Goal: Transaction & Acquisition: Purchase product/service

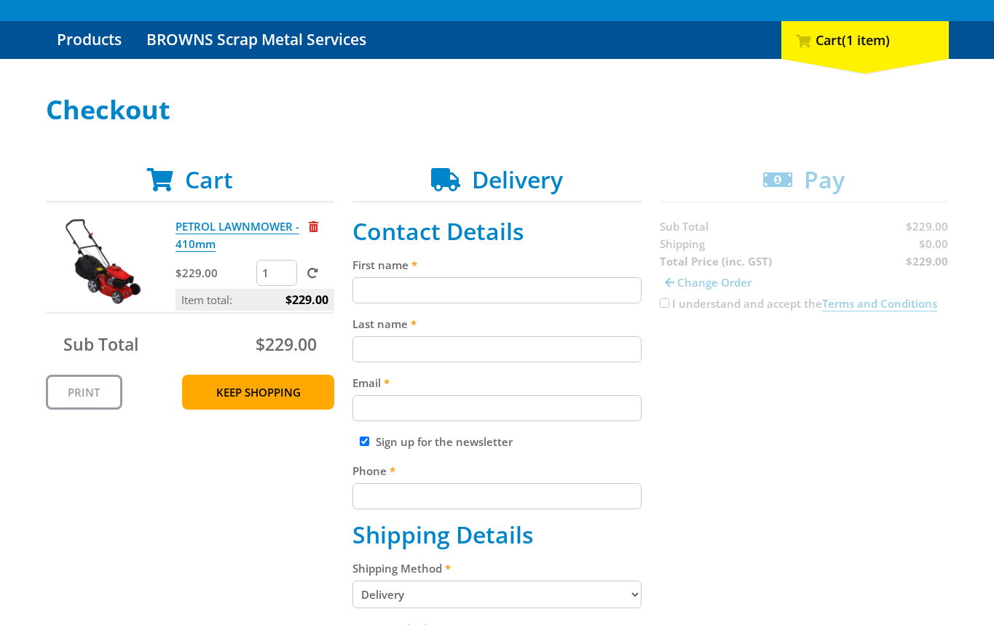
scroll to position [257, 0]
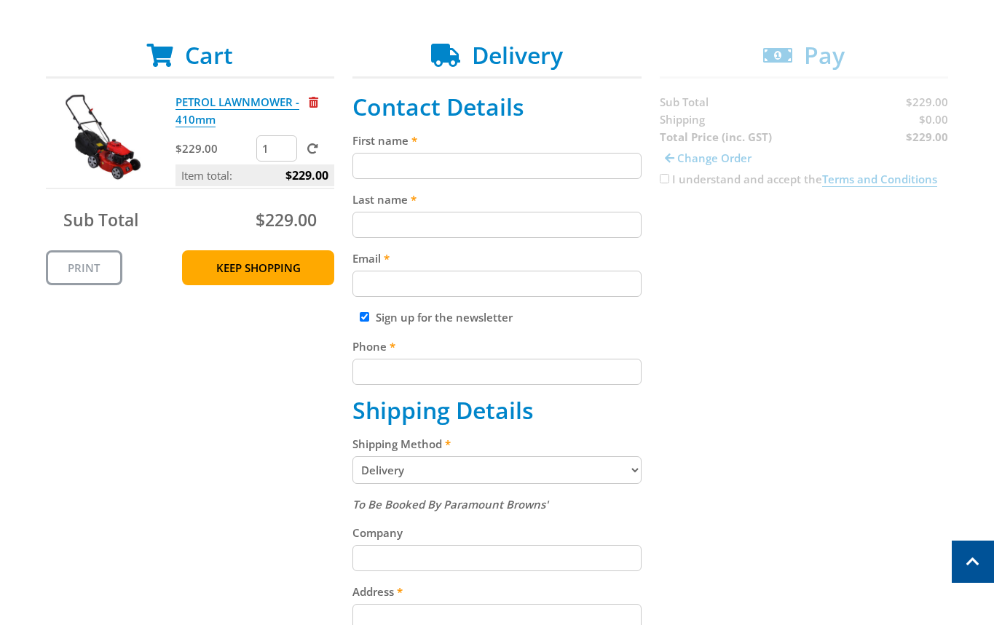
click at [459, 463] on select "Pickup from Gepps Cross Delivery" at bounding box center [496, 470] width 289 height 28
select select "Pickup"
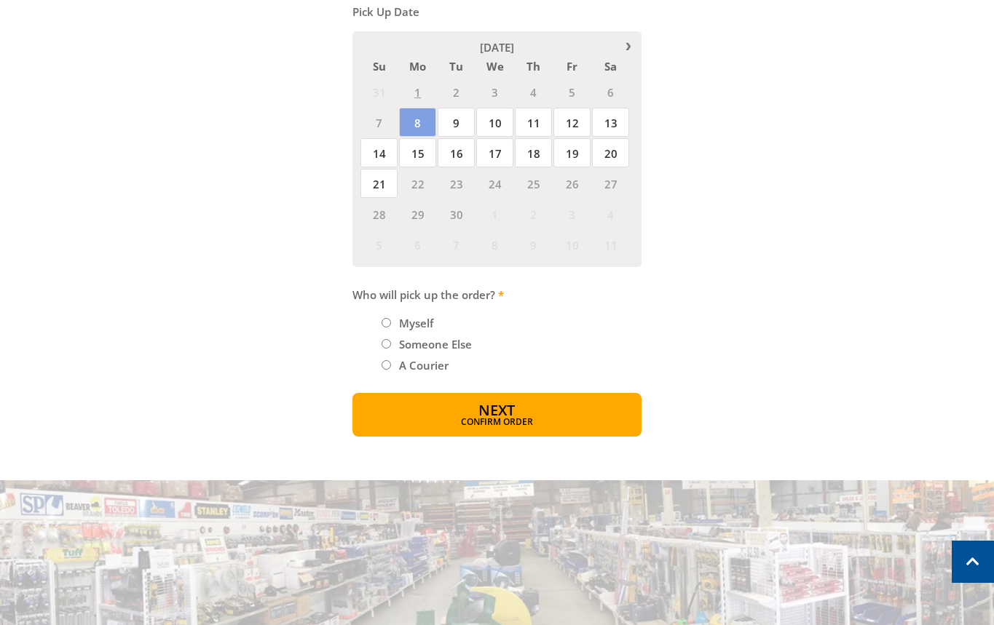
scroll to position [759, 0]
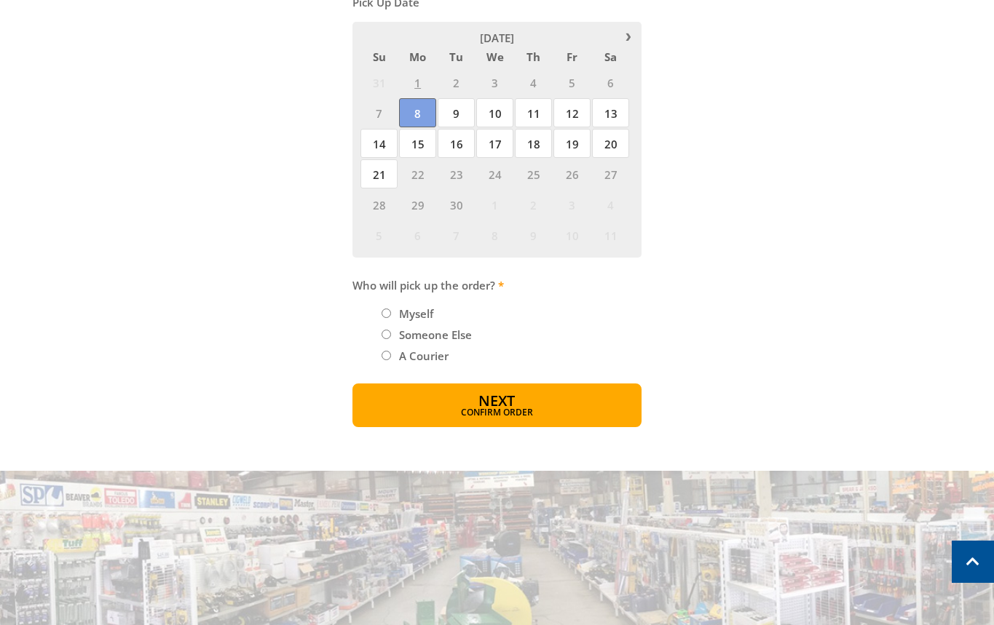
click at [423, 117] on span "8" at bounding box center [417, 112] width 37 height 29
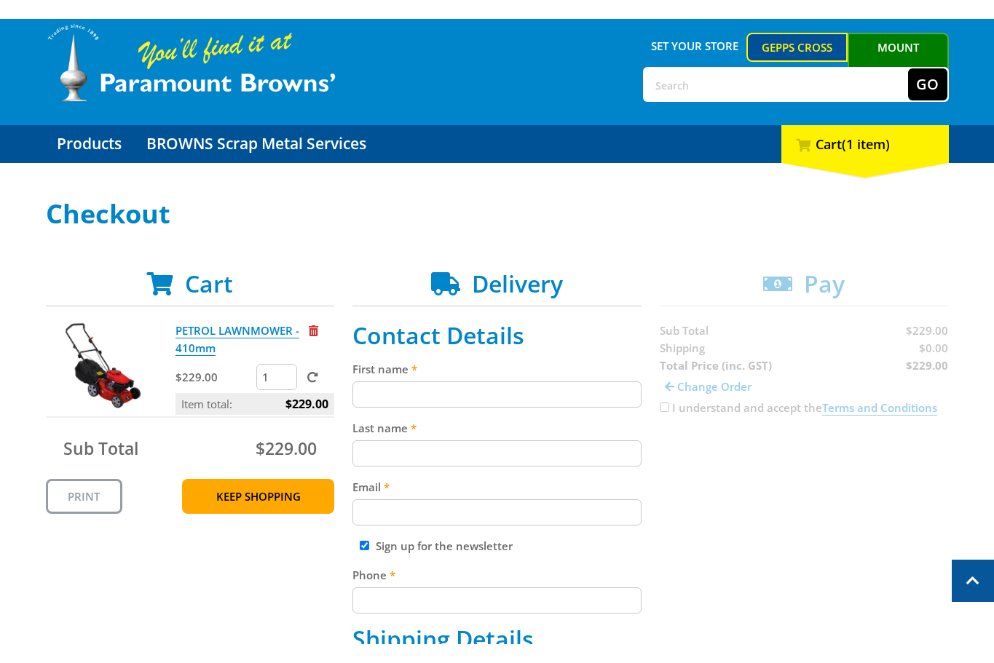
scroll to position [0, 0]
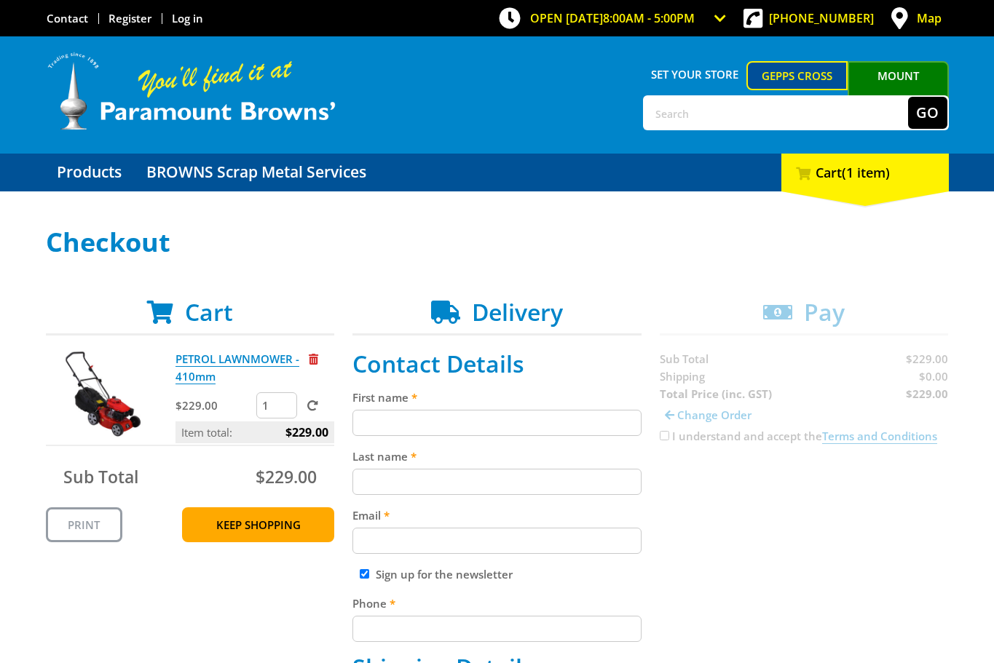
click at [885, 71] on link "Mount [PERSON_NAME]" at bounding box center [897, 88] width 101 height 55
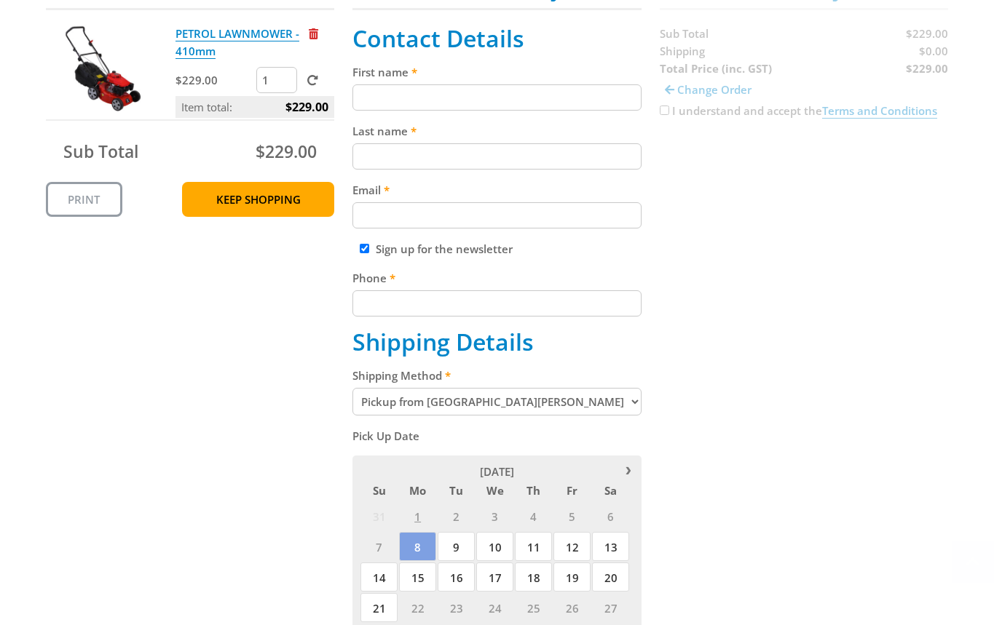
scroll to position [615, 0]
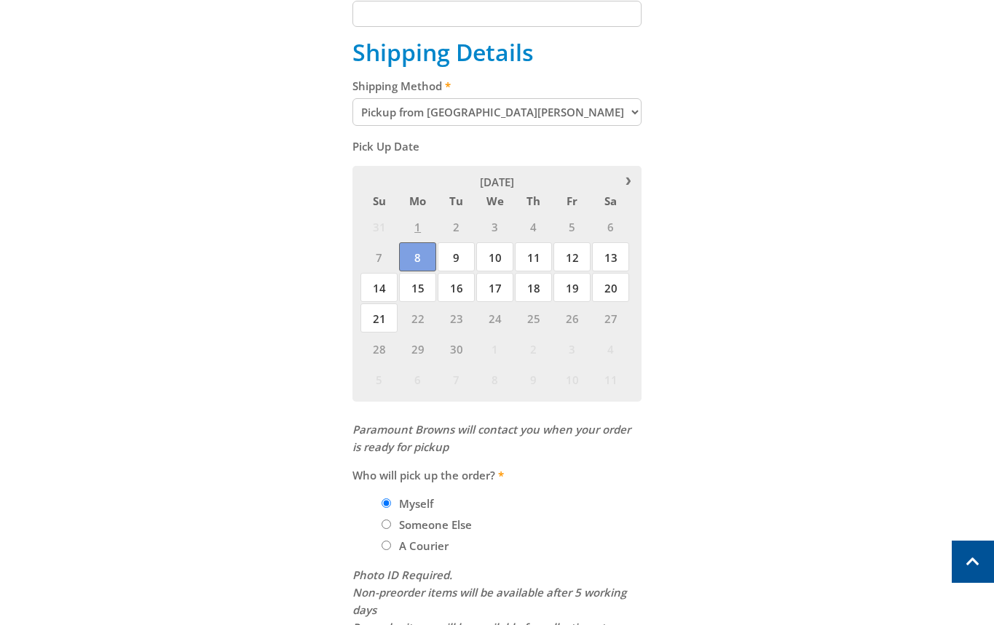
click at [420, 254] on span "8" at bounding box center [417, 256] width 37 height 29
click at [379, 259] on span "7" at bounding box center [378, 256] width 37 height 29
click at [432, 264] on span "8" at bounding box center [417, 256] width 37 height 29
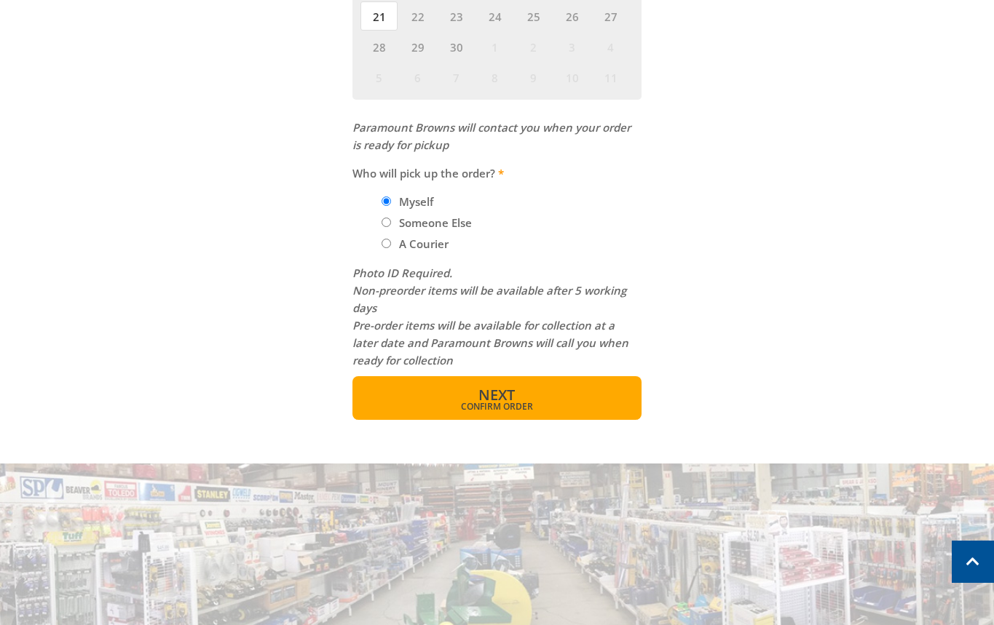
click at [511, 411] on span "Confirm order" at bounding box center [497, 407] width 226 height 9
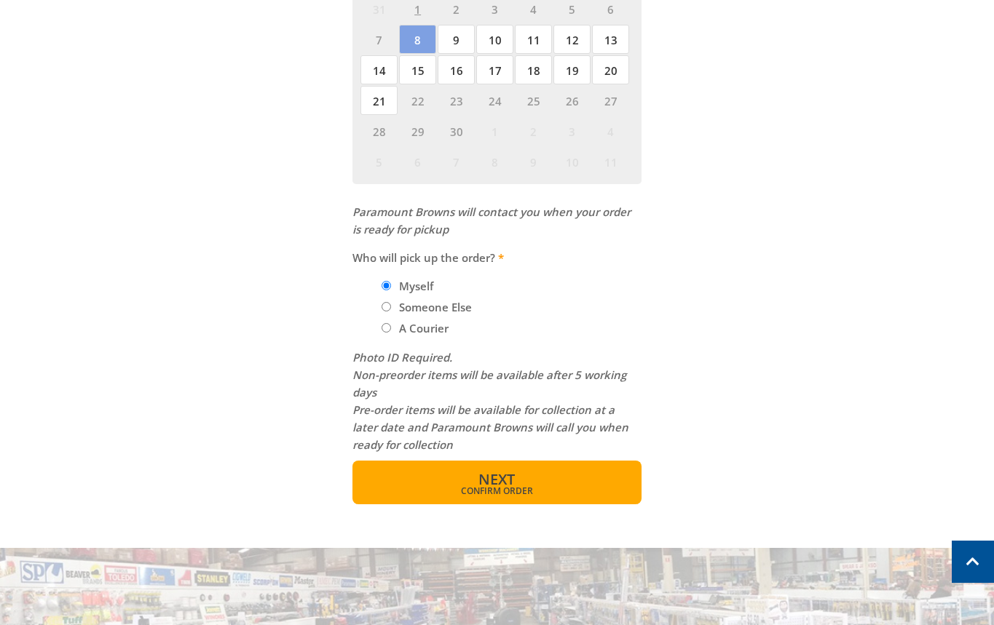
scroll to position [111, 0]
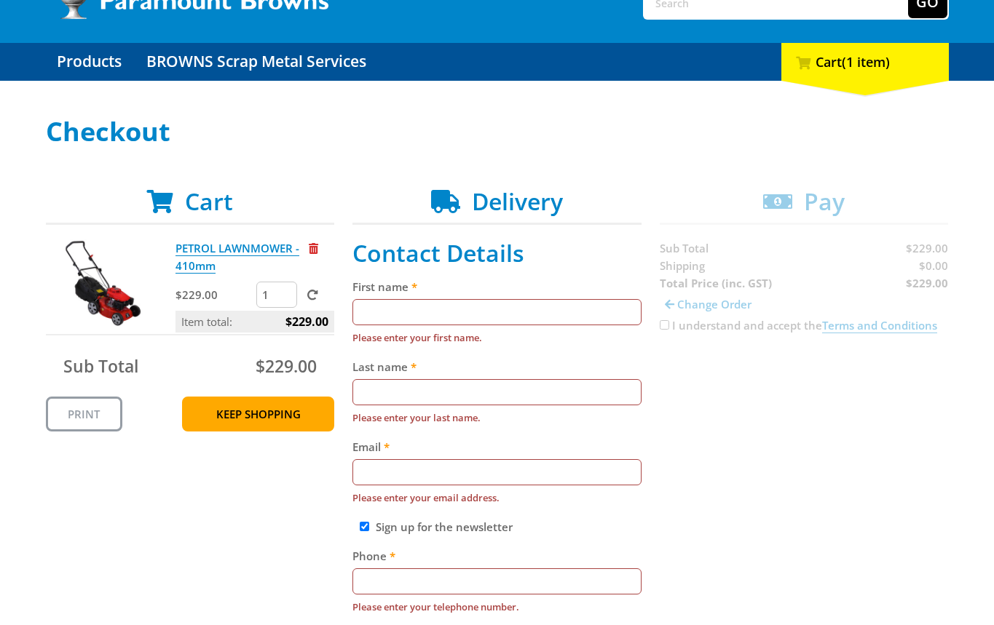
click at [512, 288] on label "First name" at bounding box center [496, 286] width 289 height 17
click at [512, 299] on input "First name" at bounding box center [496, 312] width 289 height 26
paste input "[PERSON_NAME]"
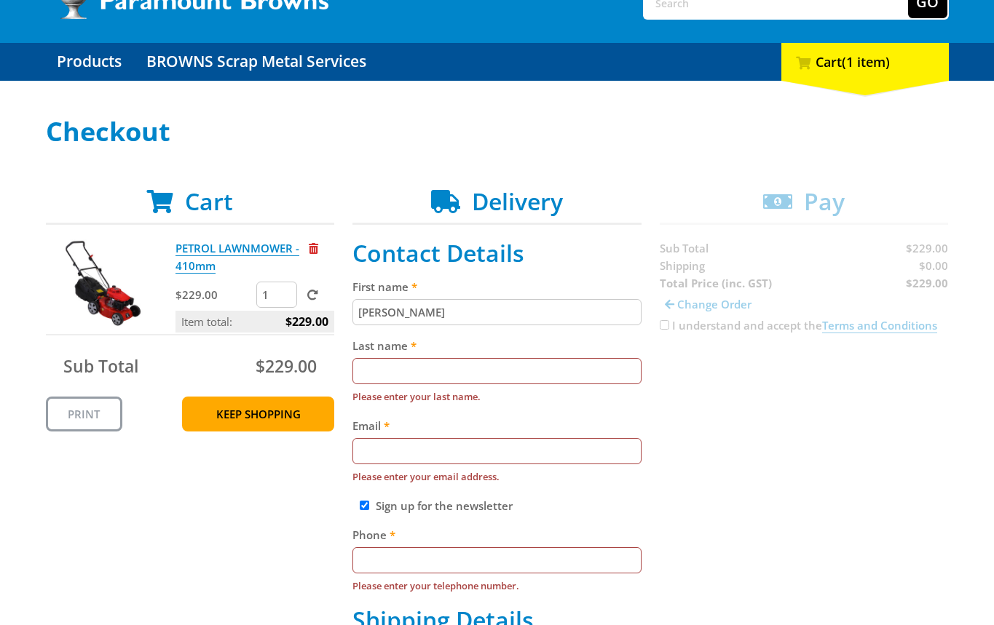
type input "[PERSON_NAME]"
click at [455, 374] on input "Last name" at bounding box center [496, 371] width 289 height 26
paste input "[PERSON_NAME]"
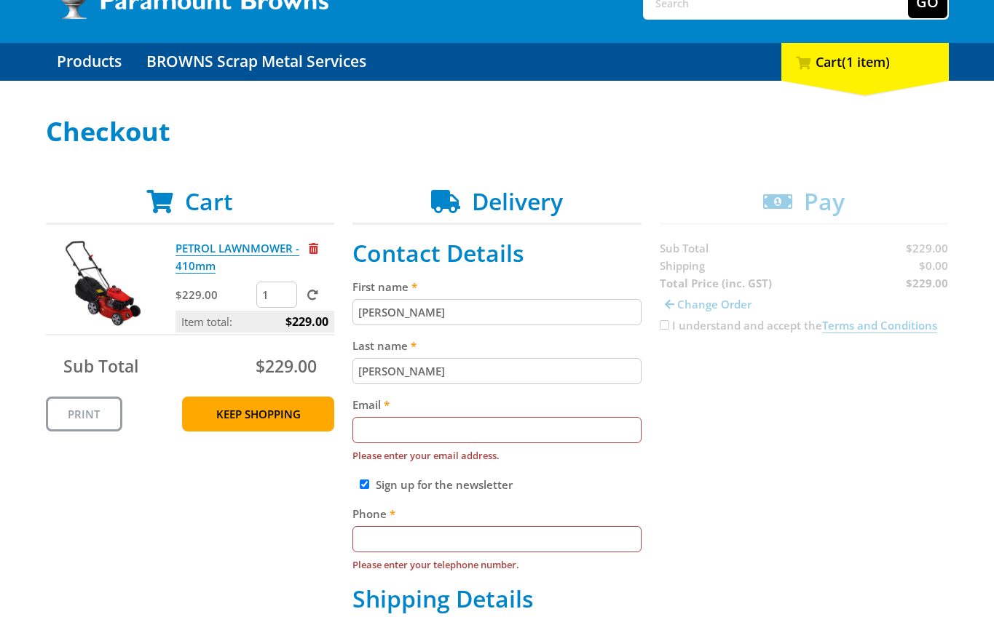
type input "[PERSON_NAME]"
click at [494, 410] on label "Email" at bounding box center [496, 404] width 289 height 17
click at [494, 417] on input "Email" at bounding box center [496, 430] width 289 height 26
paste input "[EMAIL_ADDRESS][DOMAIN_NAME]"
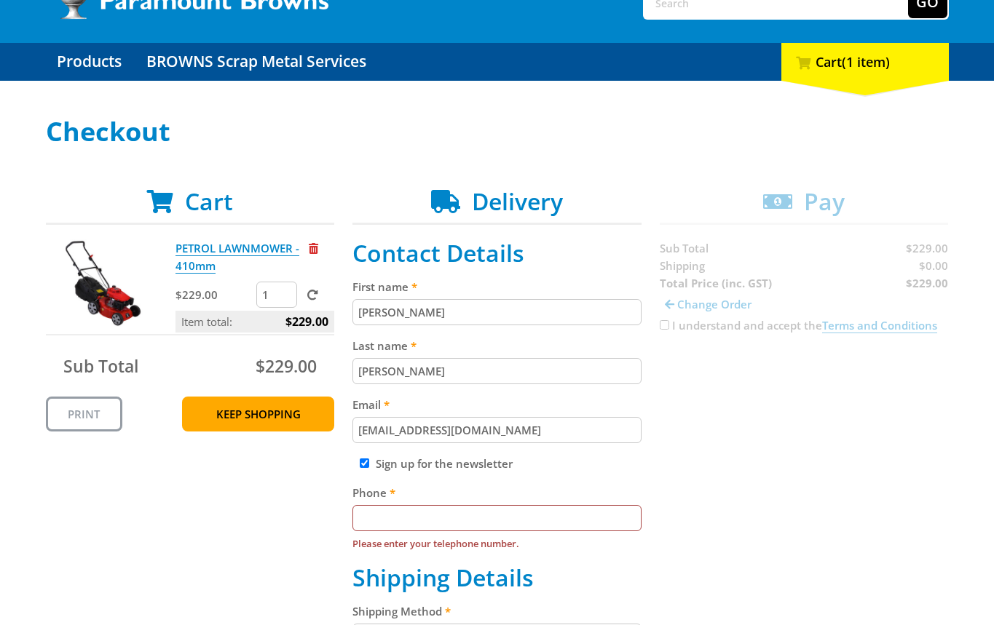
type input "[EMAIL_ADDRESS][DOMAIN_NAME]"
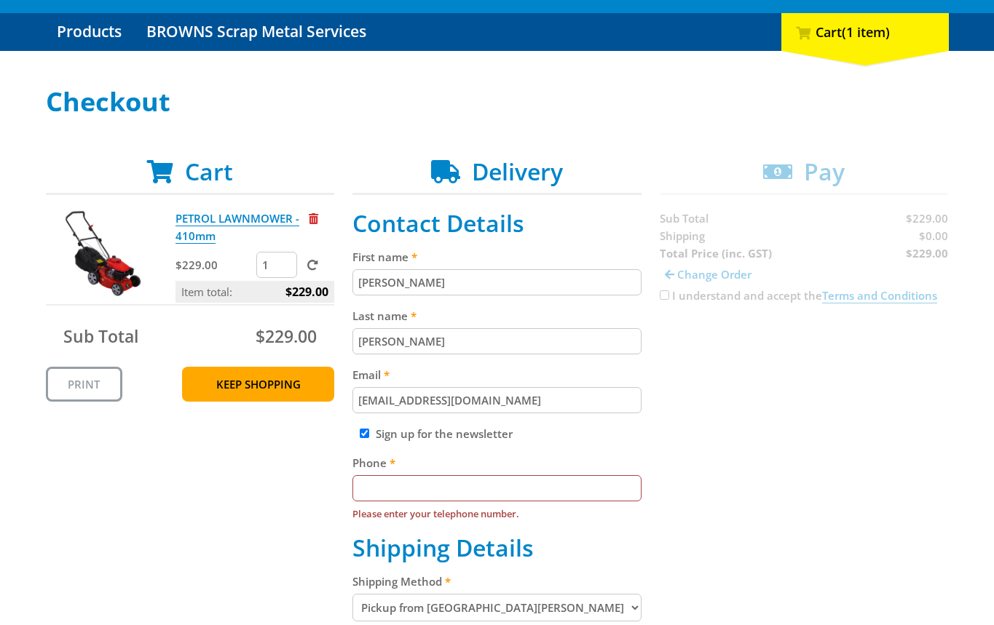
scroll to position [181, 0]
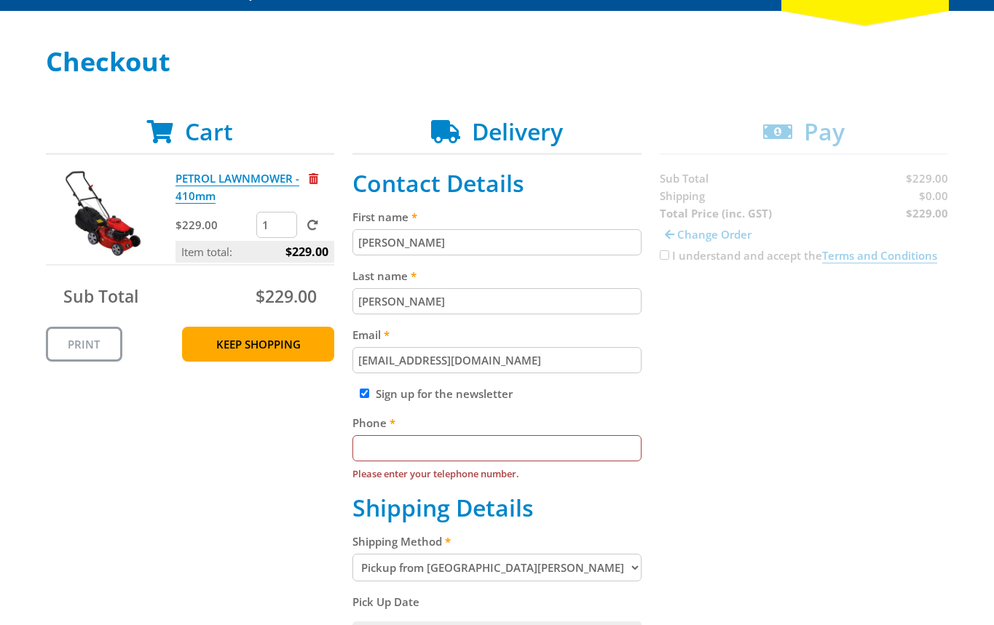
paste input "[PHONE_NUMBER]"
click at [420, 451] on input "[PHONE_NUMBER]" at bounding box center [496, 448] width 289 height 26
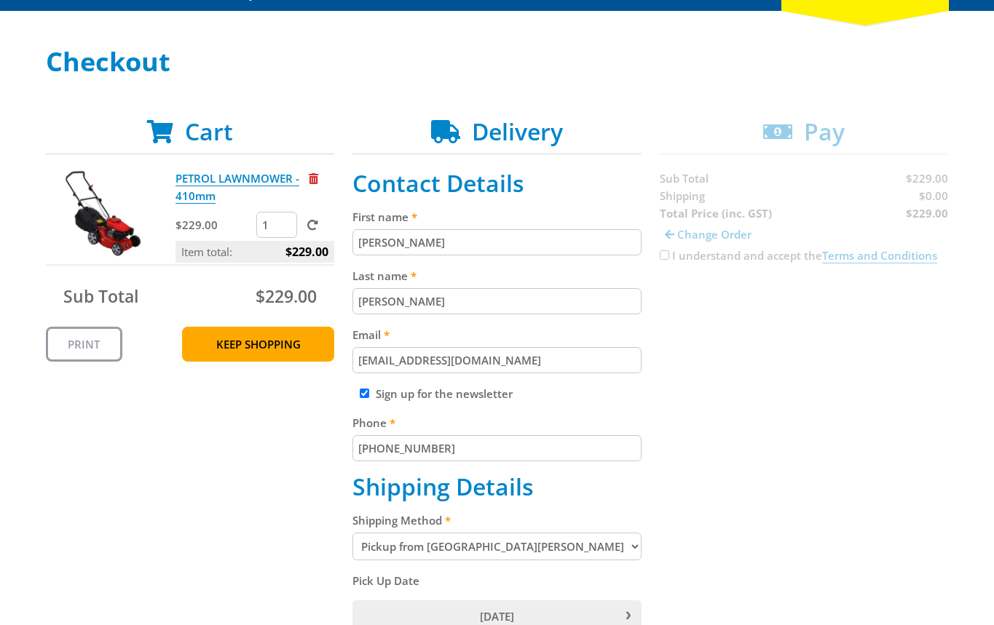
type input "[PHONE_NUMBER]"
click at [717, 419] on div "Cart PETROL LAWNMOWER - 410mm $229.00 1 Item total: $229.00 Sub Total $229.00 P…" at bounding box center [497, 637] width 903 height 1039
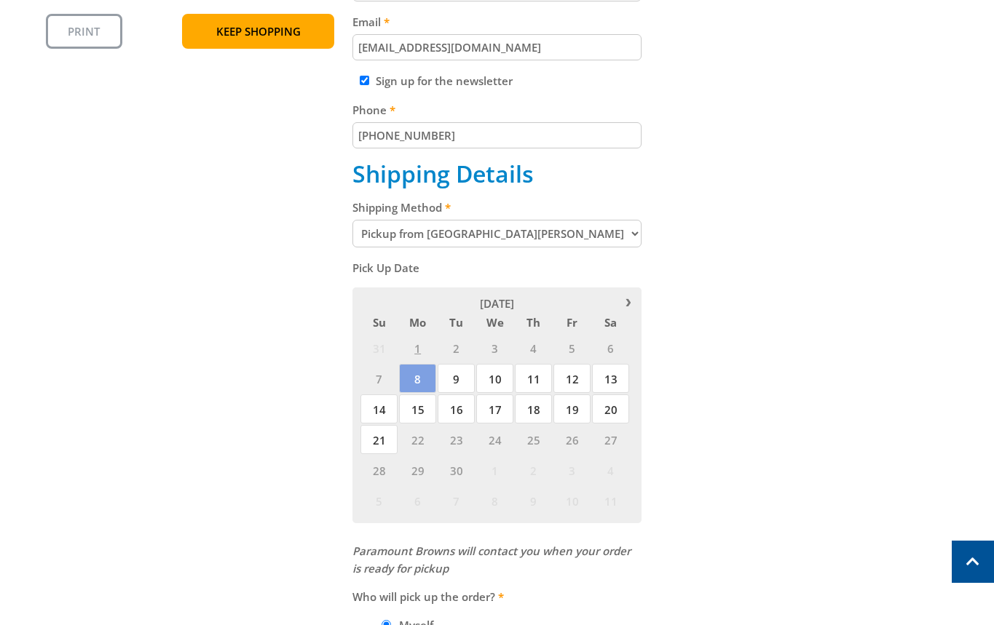
scroll to position [553, 0]
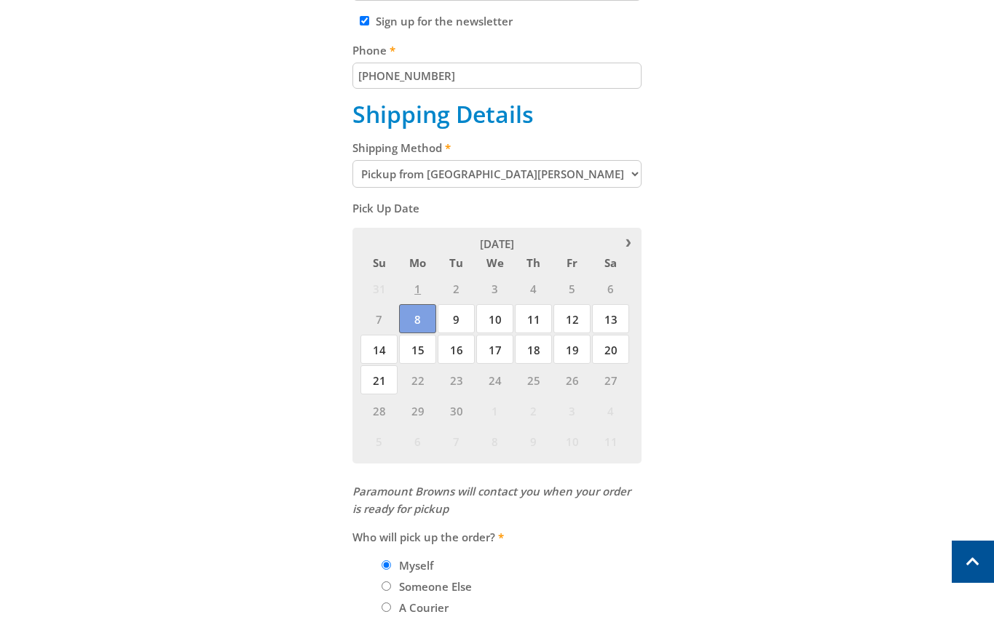
click at [412, 317] on span "8" at bounding box center [417, 318] width 37 height 29
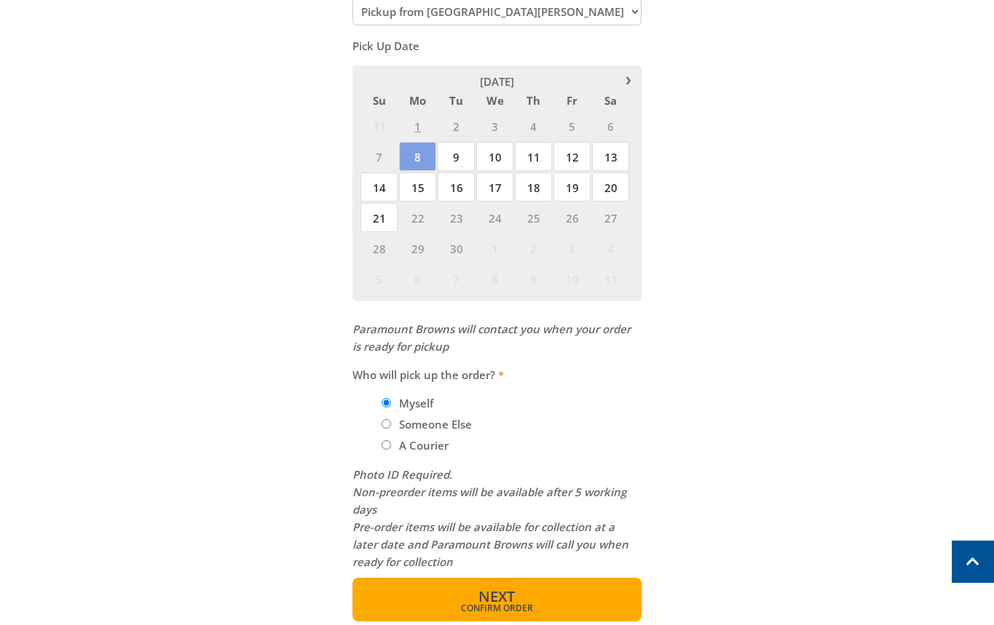
click at [537, 608] on span "Confirm order" at bounding box center [497, 608] width 226 height 9
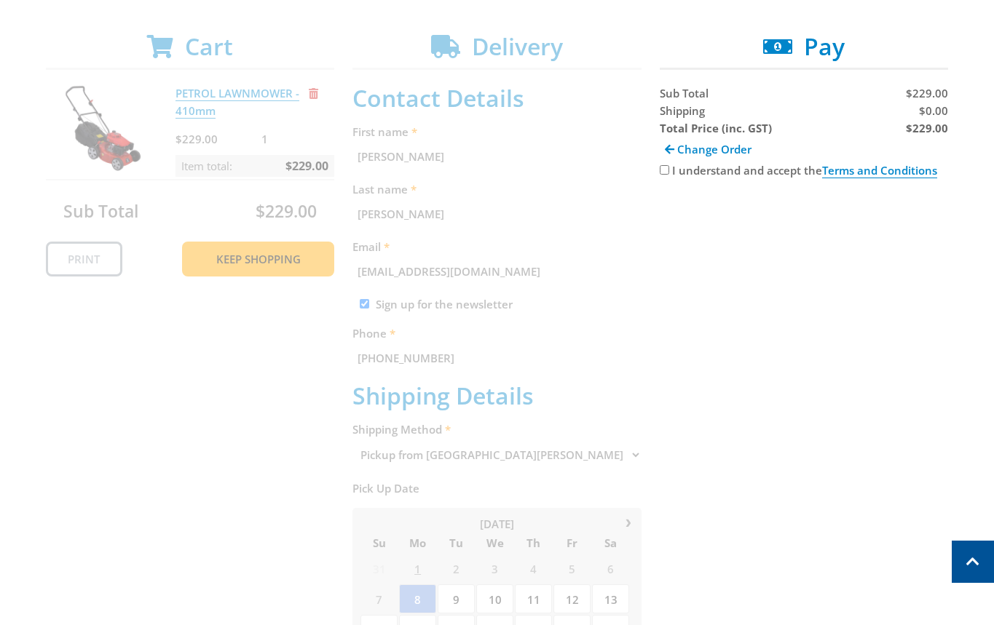
scroll to position [249, 0]
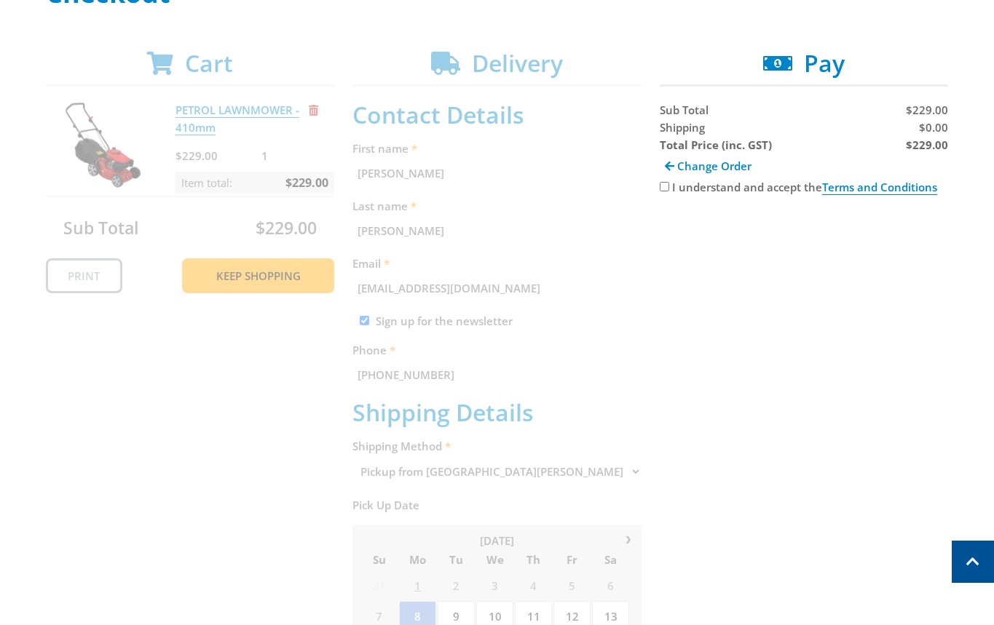
click at [714, 191] on label "I understand and accept the Terms and Conditions" at bounding box center [804, 187] width 265 height 15
click at [669, 191] on input "I understand and accept the Terms and Conditions" at bounding box center [664, 186] width 9 height 9
checkbox input "true"
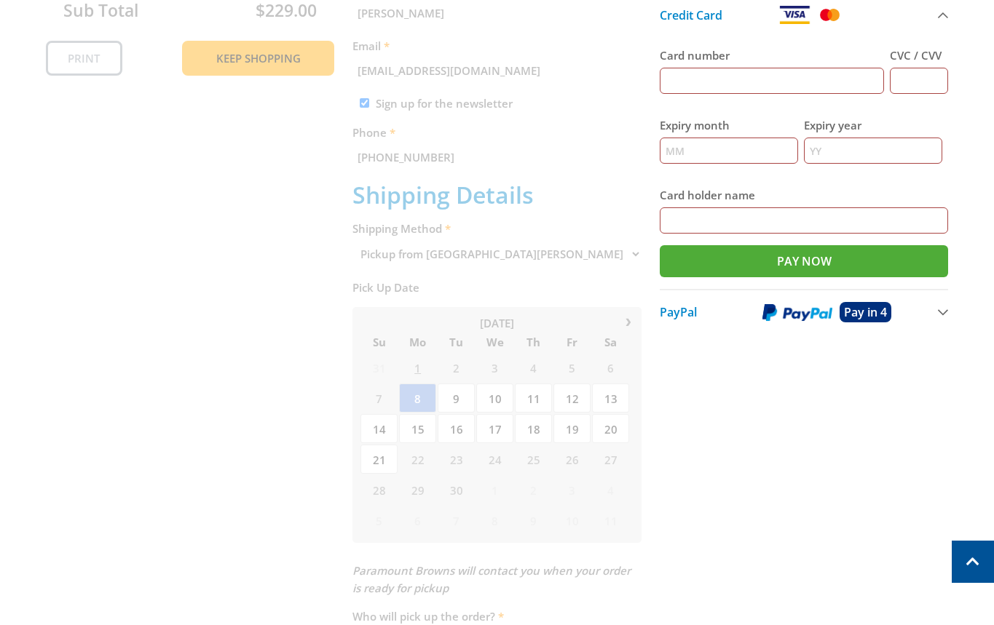
scroll to position [464, 0]
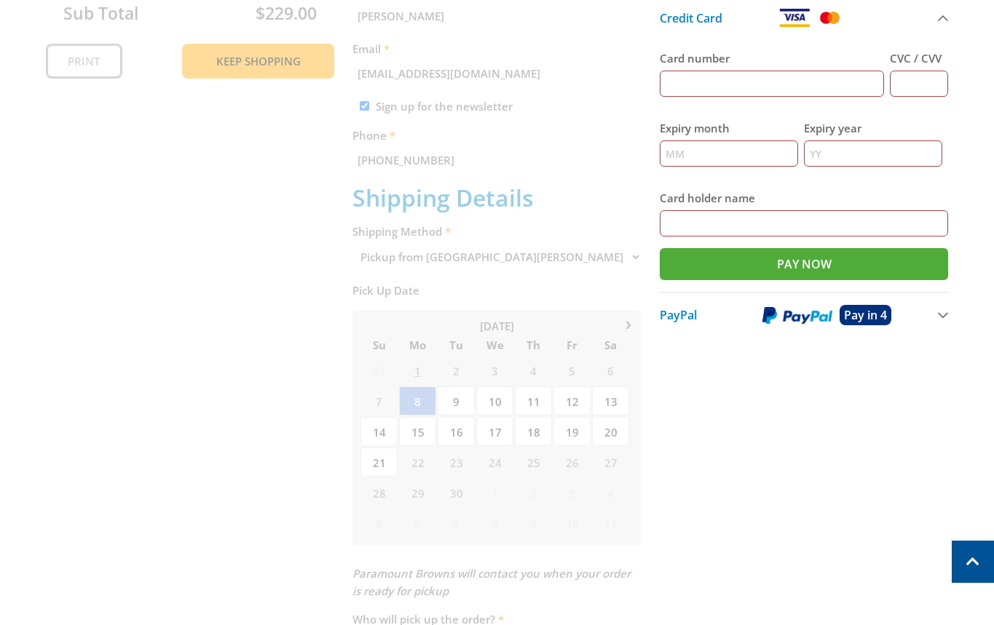
click at [690, 66] on label "Card number" at bounding box center [772, 57] width 225 height 17
click at [690, 71] on input "Card number" at bounding box center [772, 84] width 225 height 26
click at [700, 79] on input "Card number" at bounding box center [772, 84] width 225 height 26
type input "5454545454545454"
type input "123"
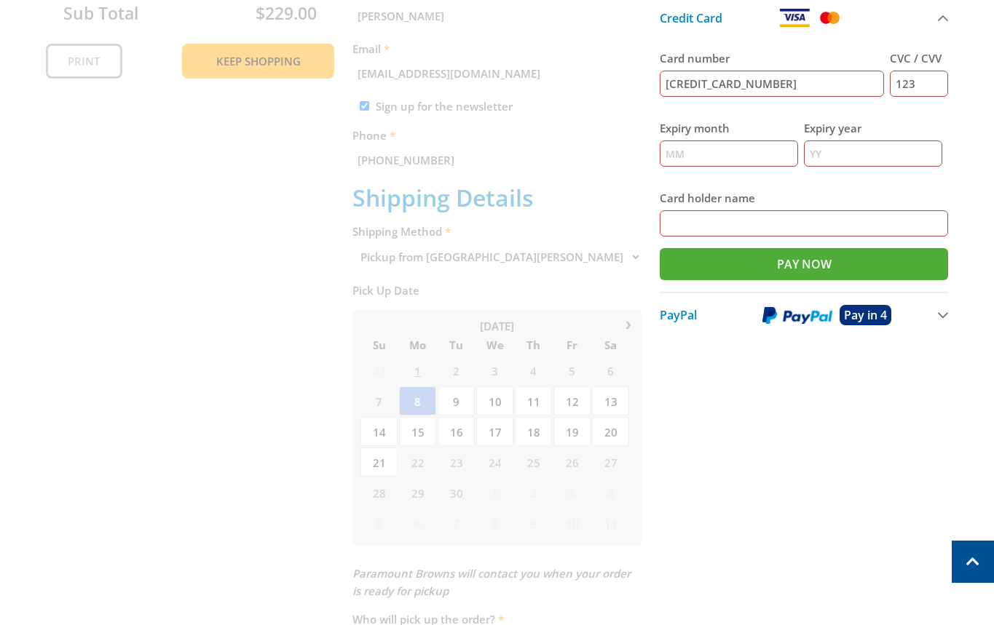
type input "12"
type input "2025"
type input "[PERSON_NAME]"
click at [307, 213] on div "Cart PETROL LAWNMOWER - 410mm $229.00 1 Item total: $229.00 Sub Total $229.00 P…" at bounding box center [497, 350] width 903 height 1031
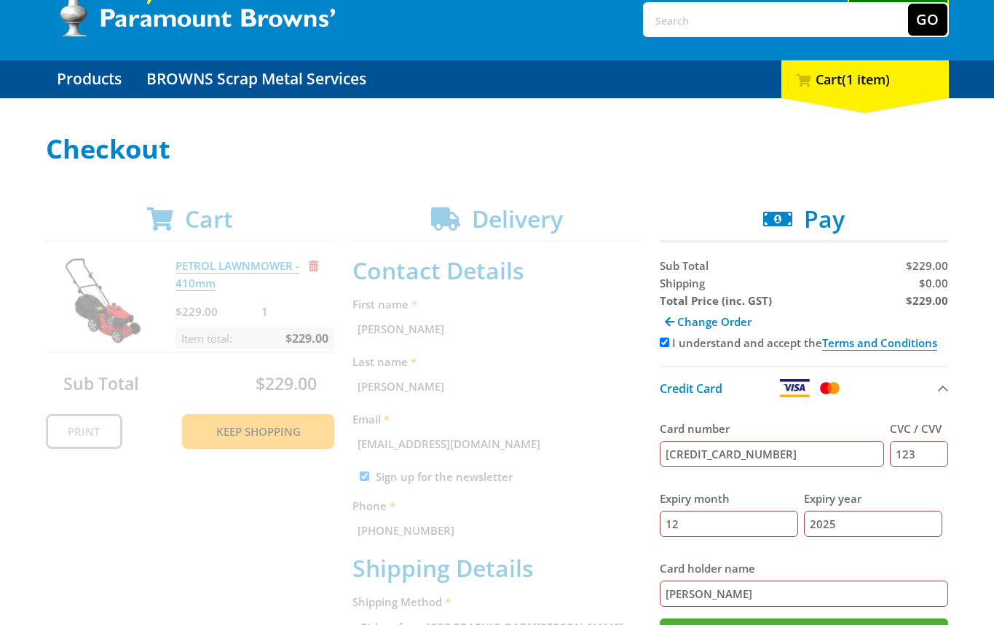
scroll to position [96, 0]
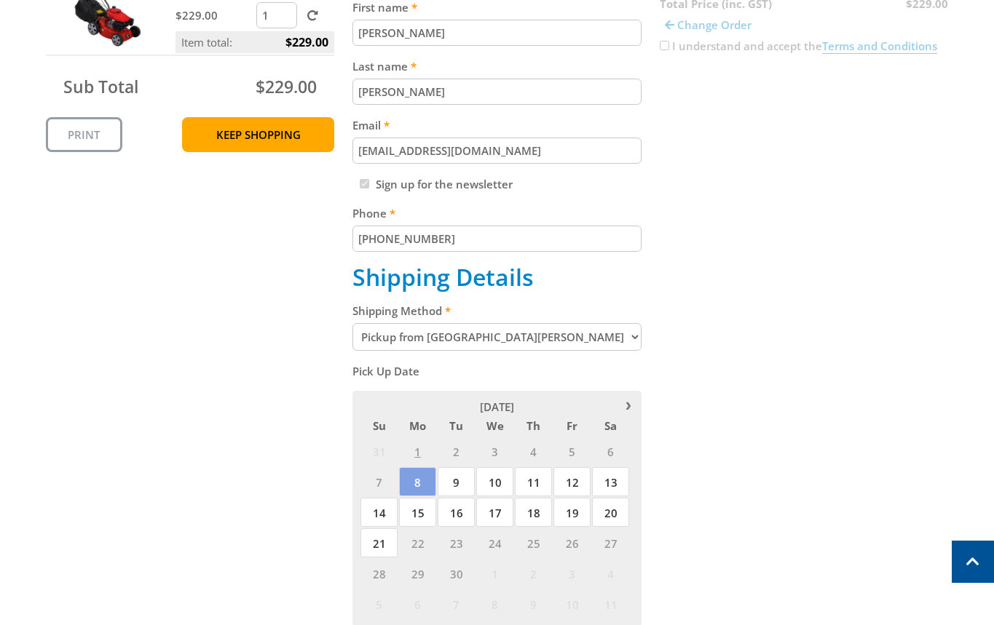
scroll to position [393, 0]
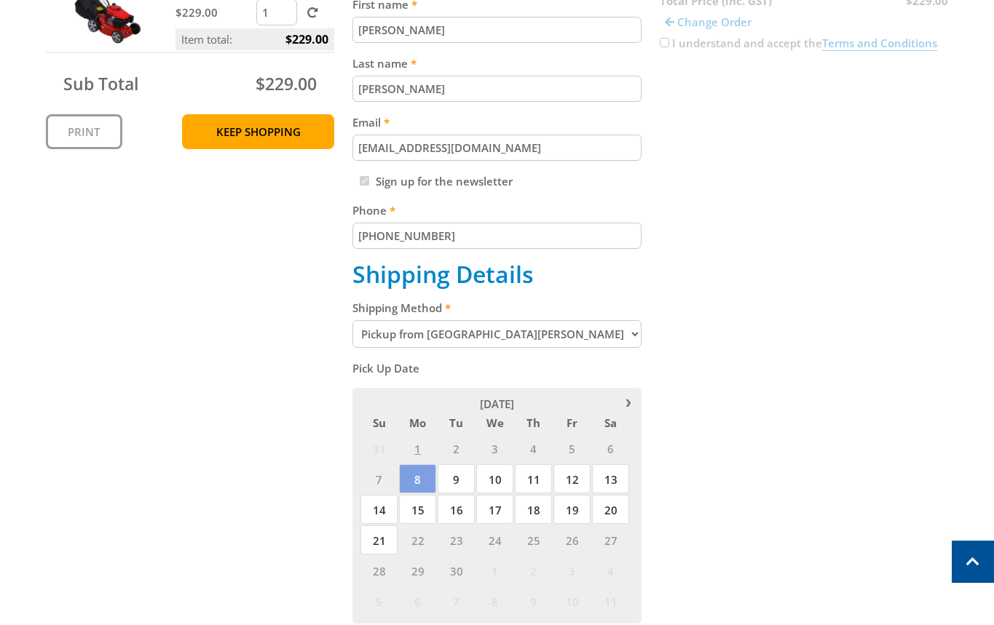
click at [582, 329] on select "Pickup from Mount Barker Delivery" at bounding box center [496, 334] width 289 height 28
select select "Delivery"
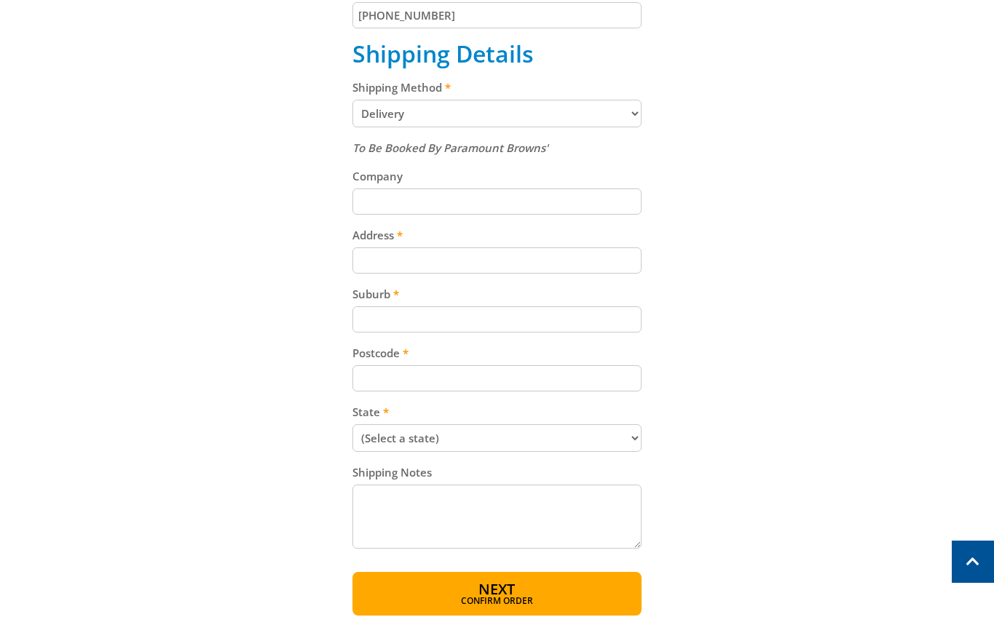
scroll to position [617, 0]
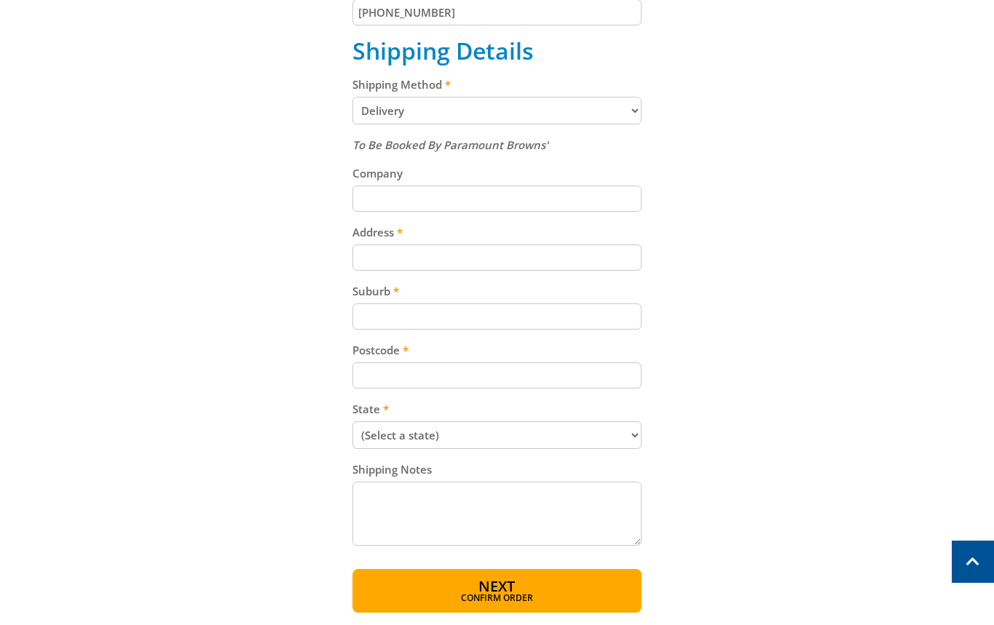
paste input "15 Follett Close"
click at [434, 256] on input "Address" at bounding box center [496, 258] width 289 height 26
type input "15 Follett Close"
click at [777, 262] on div "Cart PETROL LAWNMOWER - 410mm $229.00 1 Item total: $229.00 Sub Total $229.00 P…" at bounding box center [497, 147] width 903 height 931
click at [456, 325] on input "Suburb" at bounding box center [496, 317] width 289 height 26
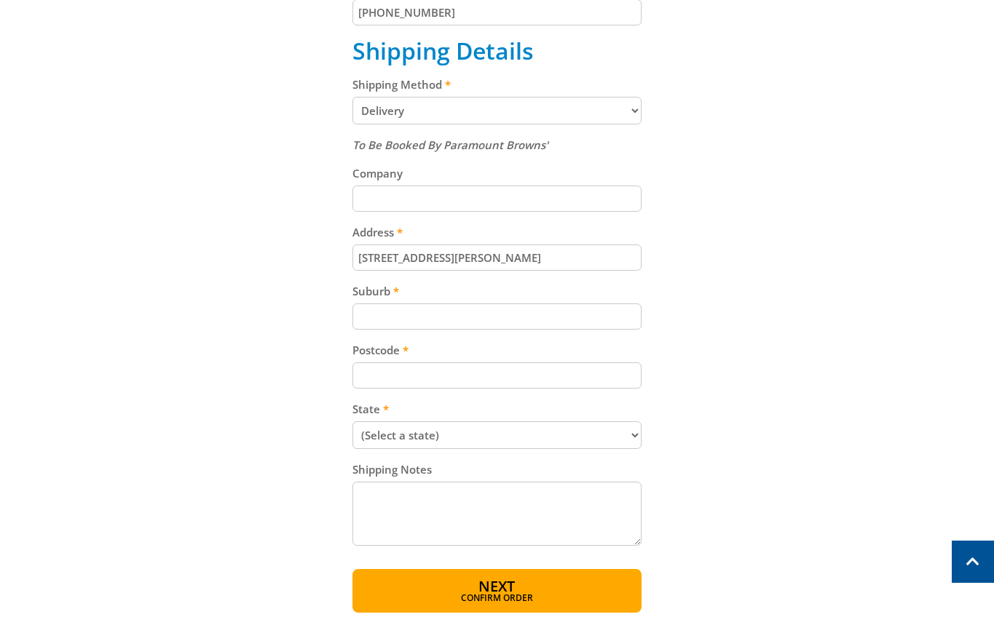
paste input "Totness"
type input "Totness"
click at [419, 349] on label "Postcode" at bounding box center [496, 349] width 289 height 17
click at [419, 363] on input "Postcode" at bounding box center [496, 376] width 289 height 26
paste input "5250"
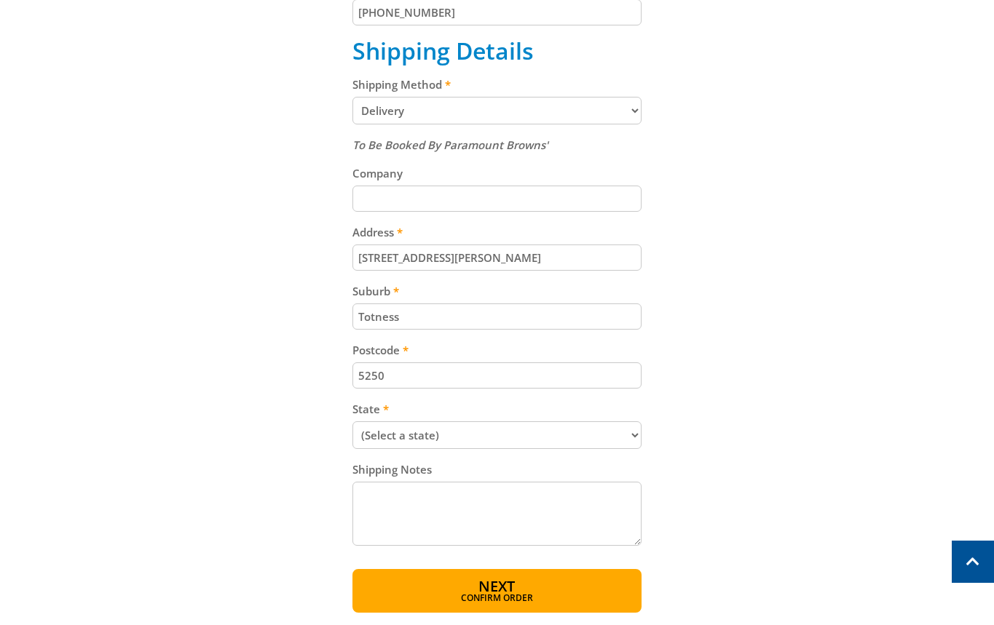
type input "5250"
click at [438, 429] on select "(Select a state) South Australia Victoria New South Wales Queensland Western Au…" at bounding box center [496, 435] width 289 height 28
select select "SA"
click at [352, 421] on select "(Select a state) South Australia Victoria New South Wales Queensland Western Au…" at bounding box center [496, 435] width 289 height 28
click at [686, 327] on div "Cart PETROL LAWNMOWER - 410mm $229.00 1 Item total: $229.00 Sub Total $229.00 P…" at bounding box center [497, 147] width 903 height 931
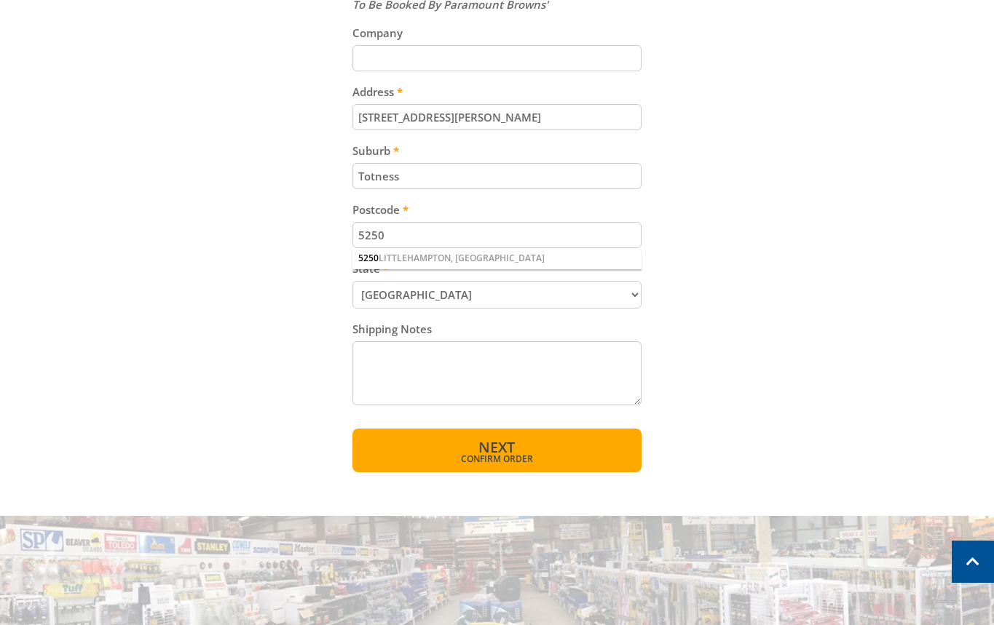
scroll to position [786, 0]
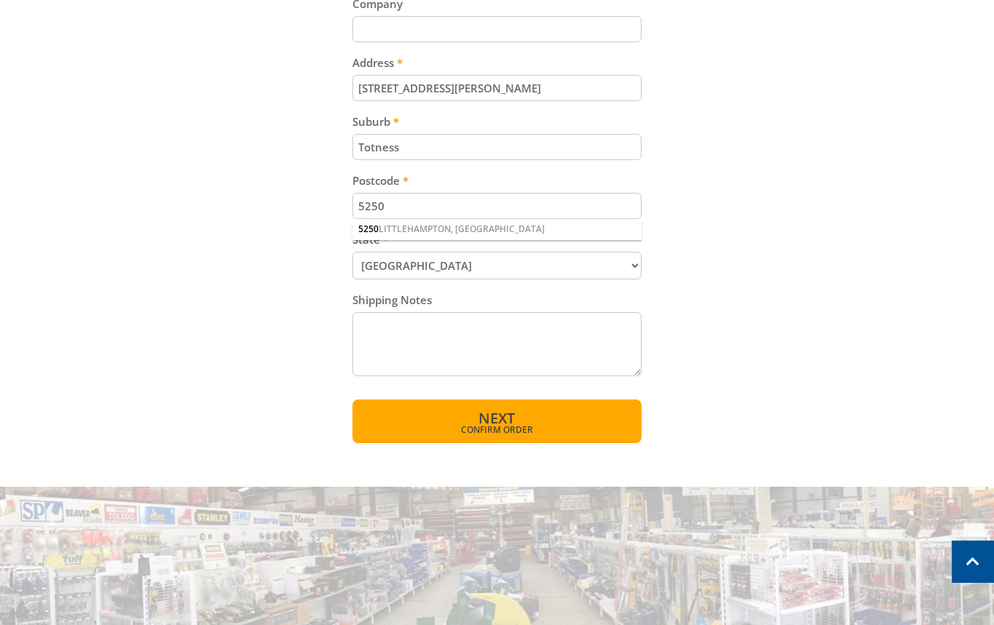
click at [543, 438] on button "Next Confirm order" at bounding box center [496, 422] width 289 height 44
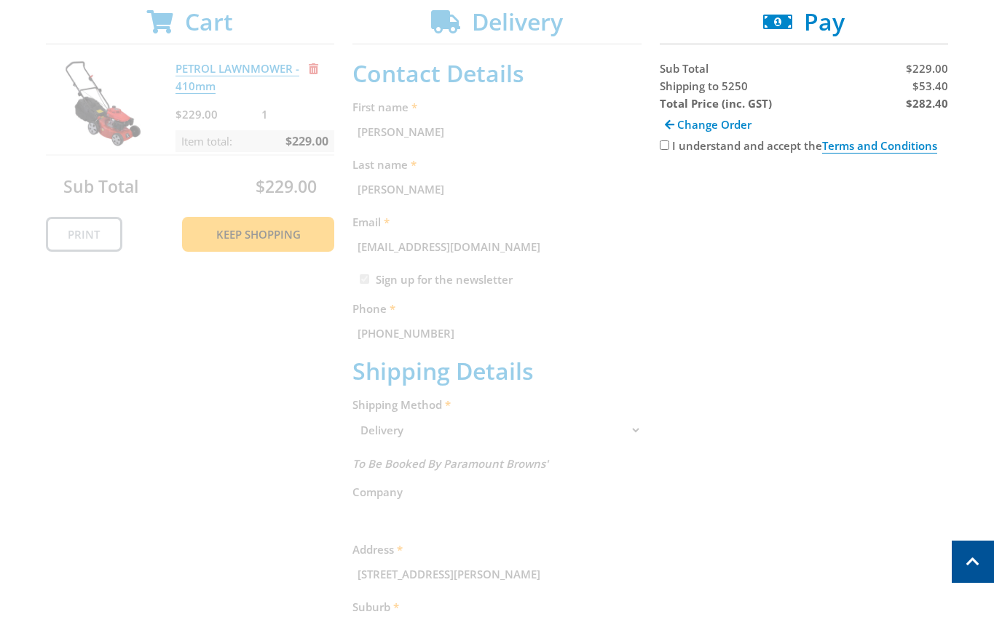
scroll to position [288, 0]
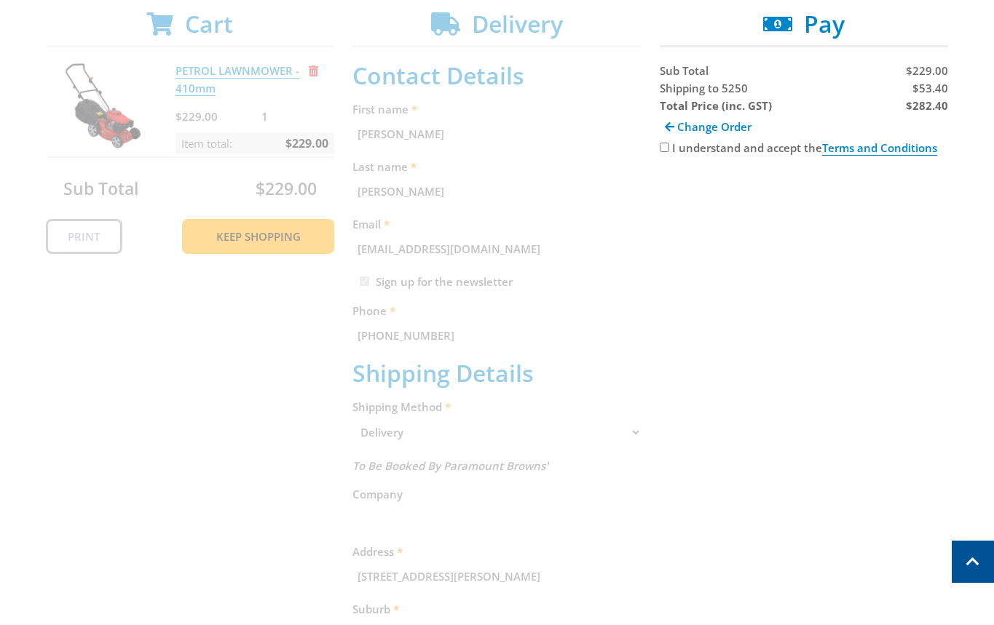
click at [703, 146] on label "I understand and accept the Terms and Conditions" at bounding box center [804, 147] width 265 height 15
click at [669, 146] on input "I understand and accept the Terms and Conditions" at bounding box center [664, 147] width 9 height 9
checkbox input "true"
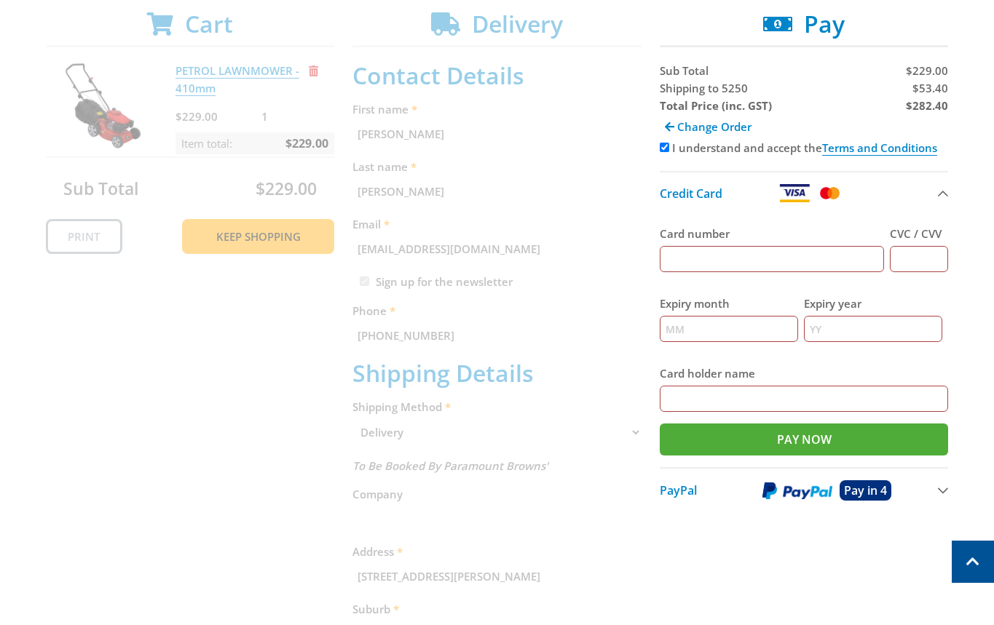
scroll to position [144, 0]
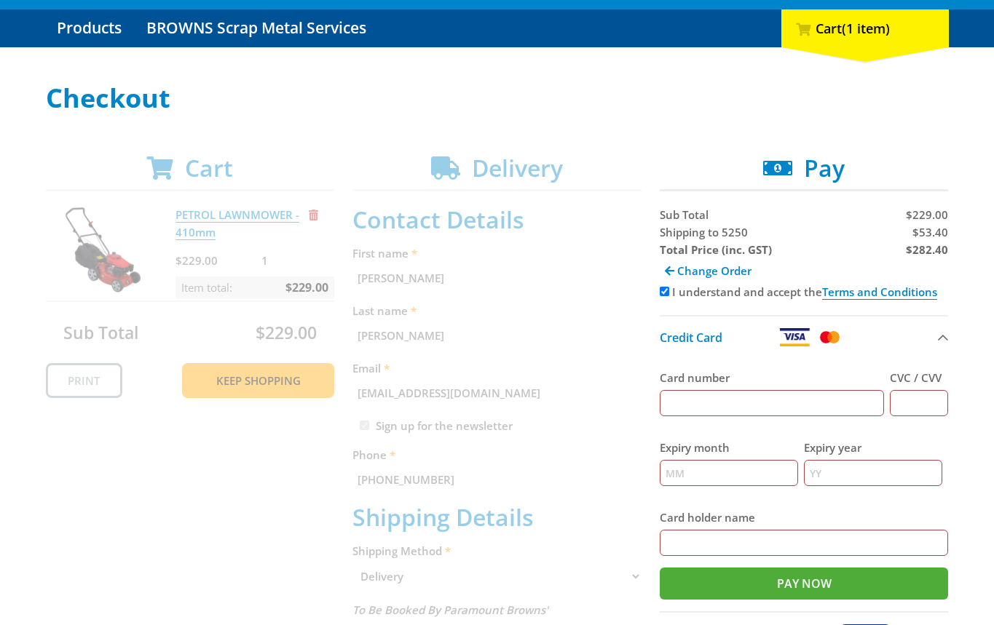
click at [940, 230] on span "$53.40" at bounding box center [930, 232] width 36 height 15
copy span "53.40"
click at [932, 248] on strong "$282.40" at bounding box center [927, 249] width 42 height 15
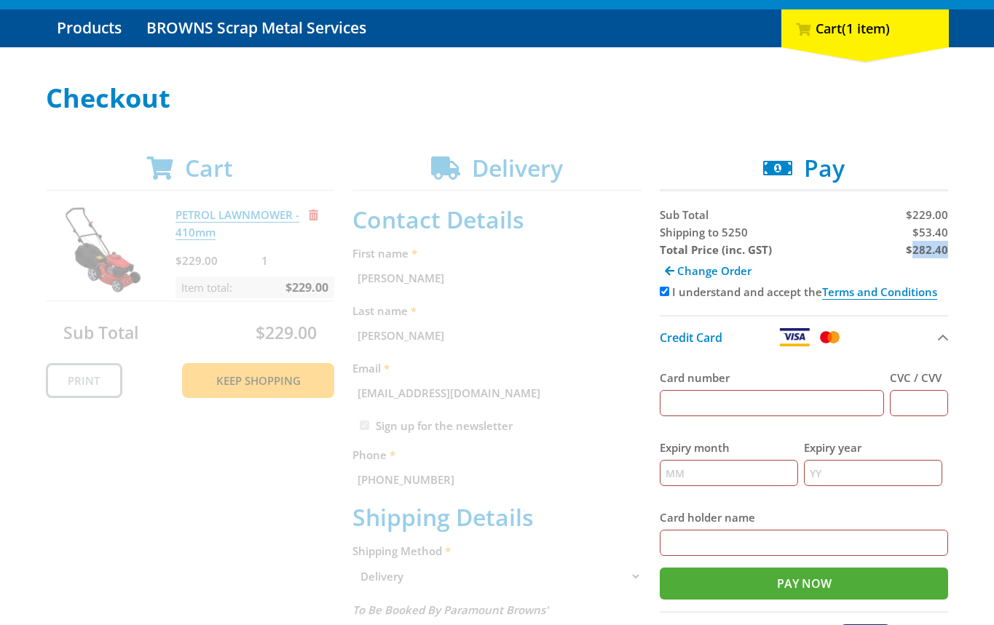
copy strong "282.40"
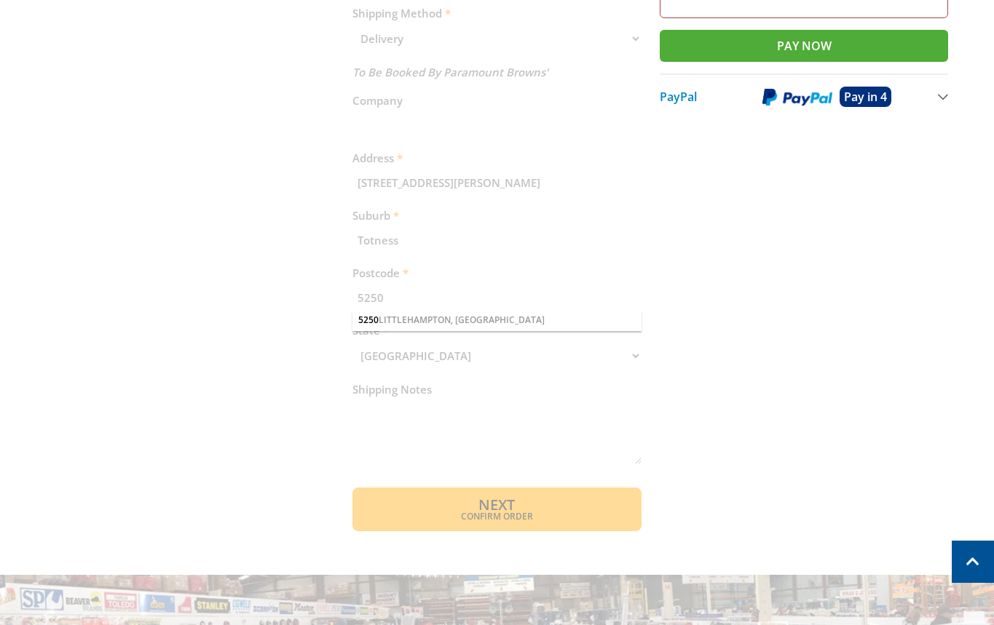
scroll to position [749, 0]
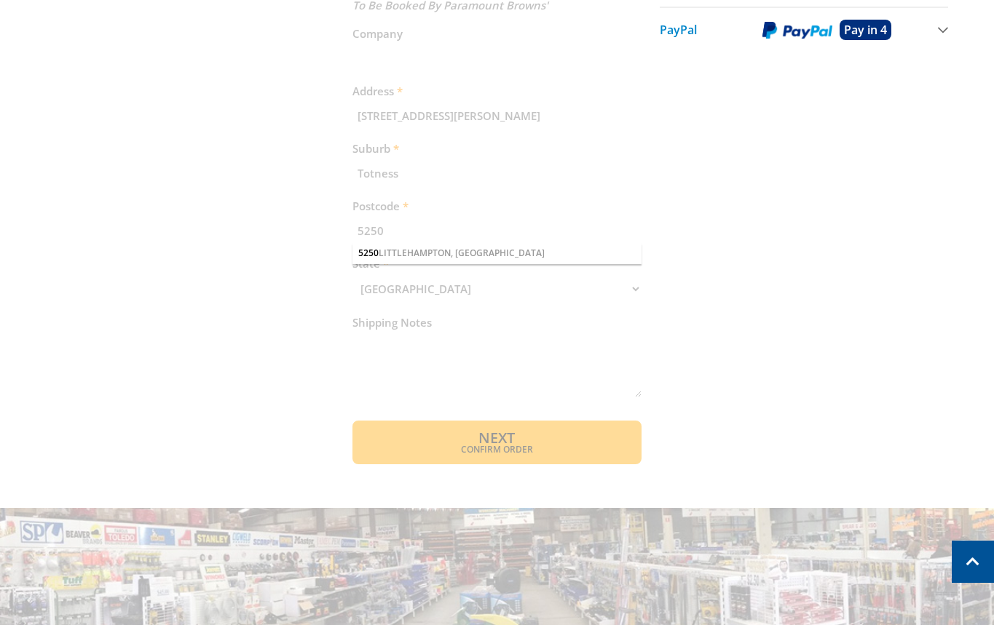
click at [512, 247] on div "Cart PETROL LAWNMOWER - 410mm $229.00 1 Item total: $229.00 Sub Total $229.00 P…" at bounding box center [497, 6] width 903 height 915
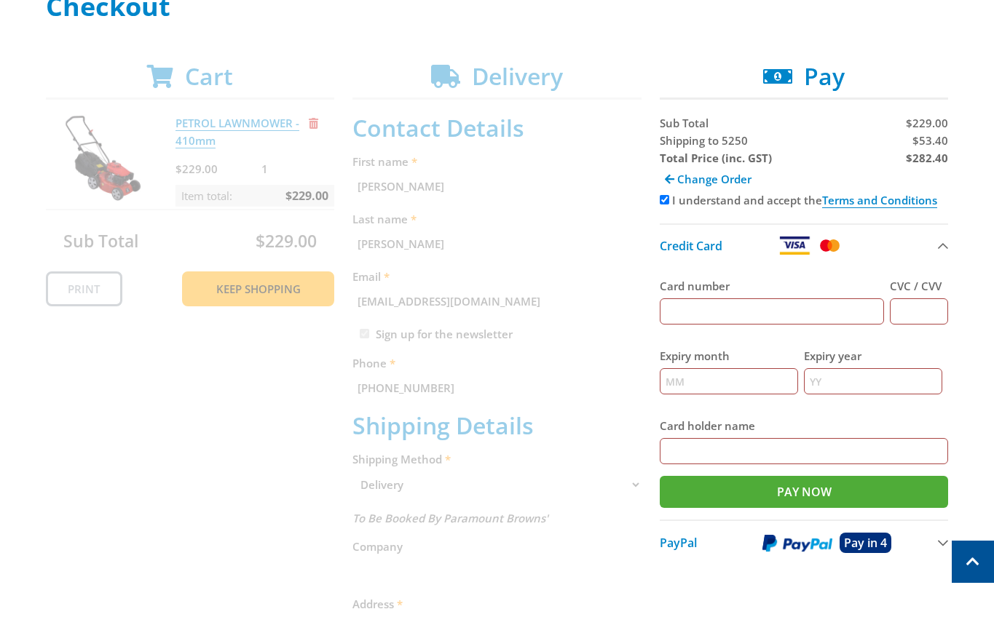
scroll to position [229, 0]
